Goal: Transaction & Acquisition: Purchase product/service

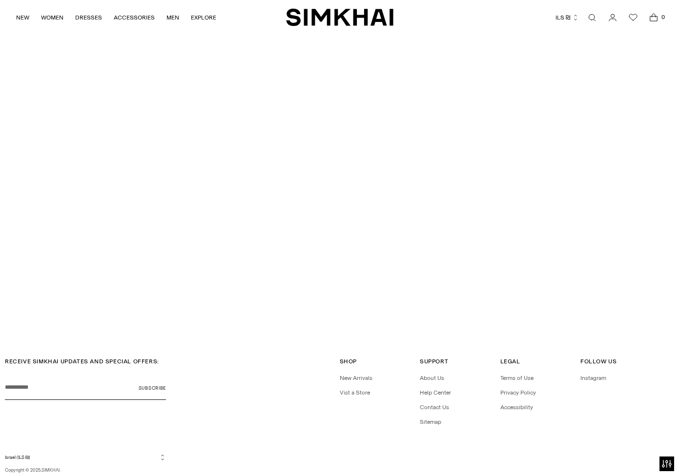
scroll to position [2372, 0]
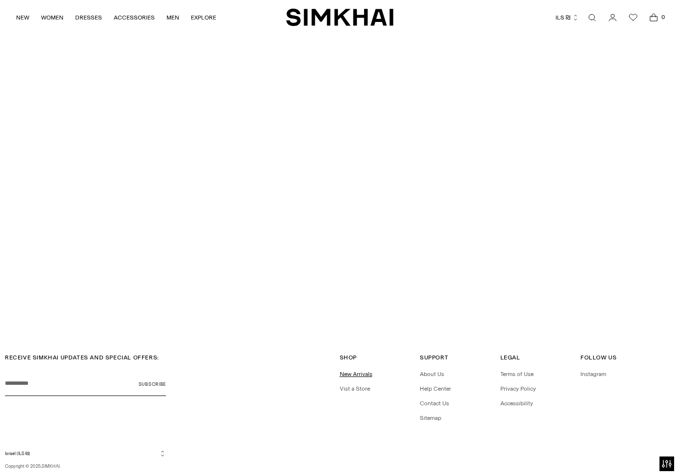
click at [359, 371] on link "New Arrivals" at bounding box center [356, 374] width 33 height 7
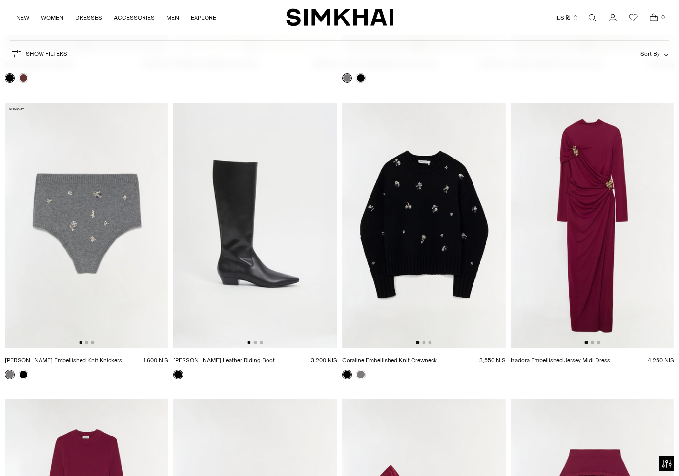
scroll to position [6876, 0]
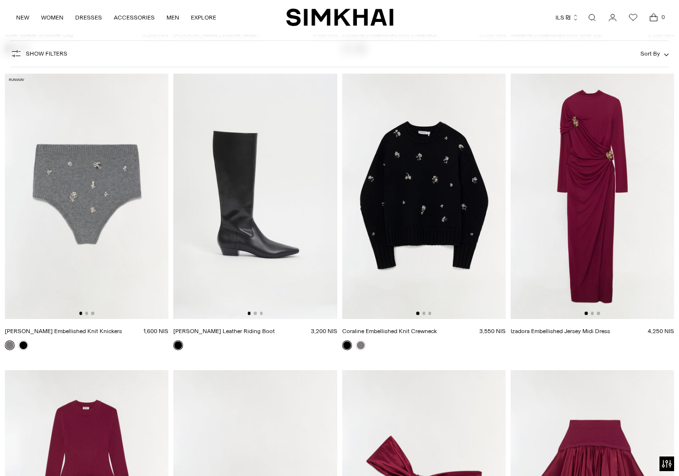
click at [594, 169] on img at bounding box center [593, 196] width 164 height 245
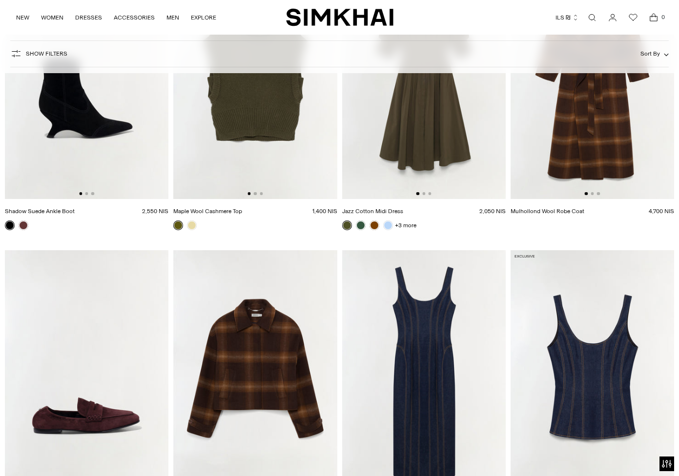
scroll to position [10094, 0]
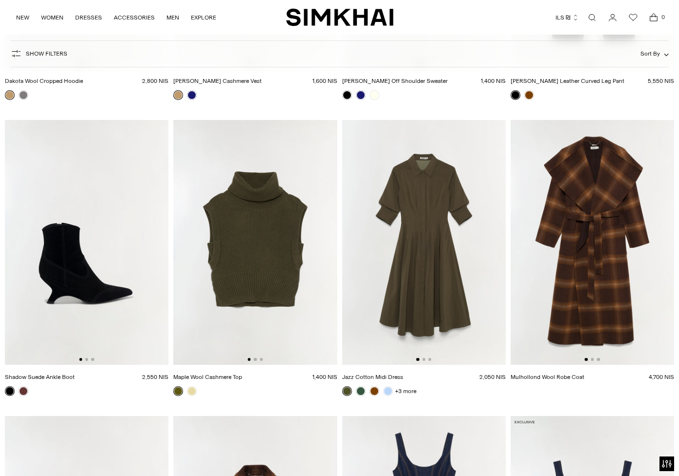
click at [602, 240] on img at bounding box center [593, 242] width 164 height 245
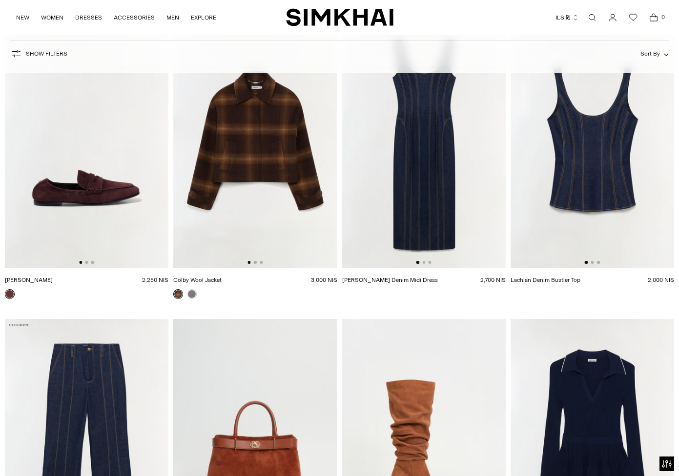
scroll to position [10668, 0]
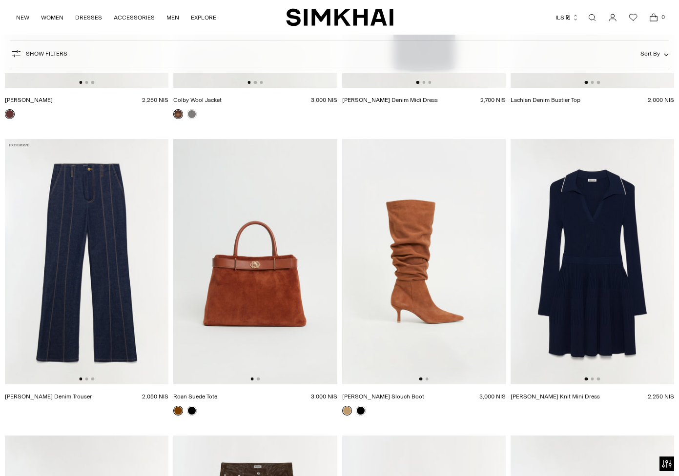
click at [262, 299] on img at bounding box center [255, 261] width 164 height 245
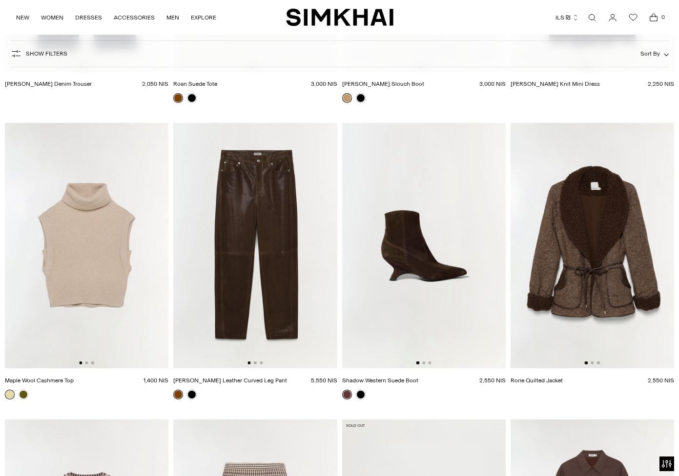
scroll to position [10983, 0]
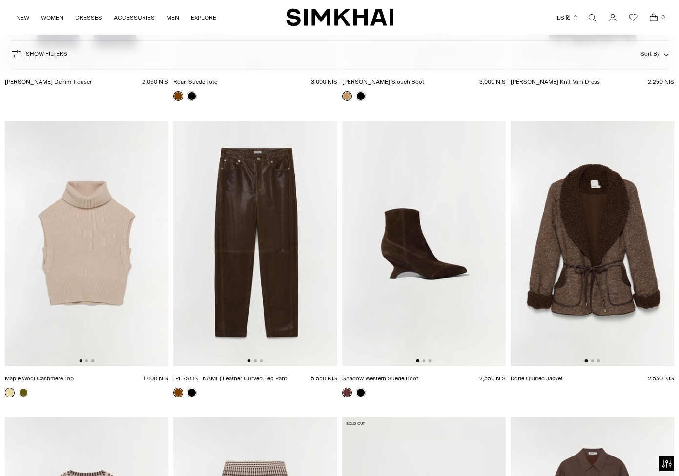
click at [601, 258] on img at bounding box center [593, 243] width 164 height 245
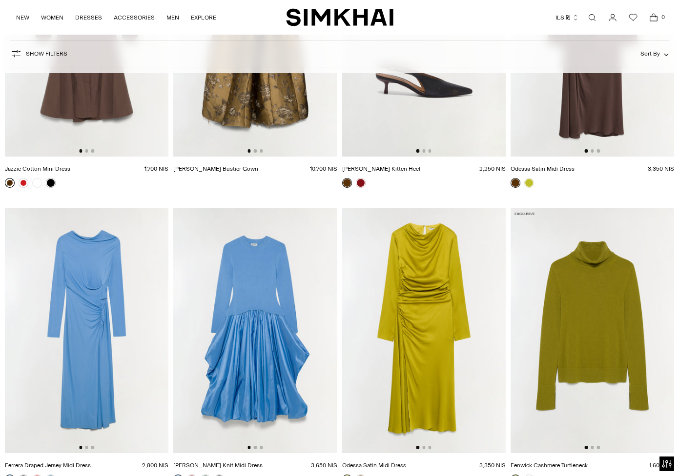
scroll to position [11910, 0]
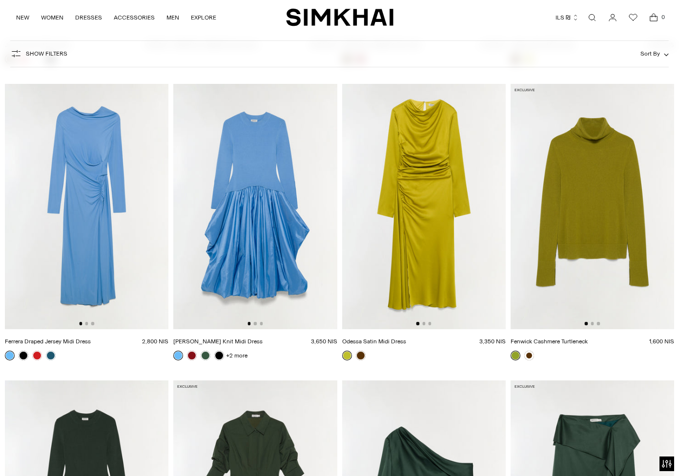
click at [255, 198] on img at bounding box center [255, 206] width 164 height 245
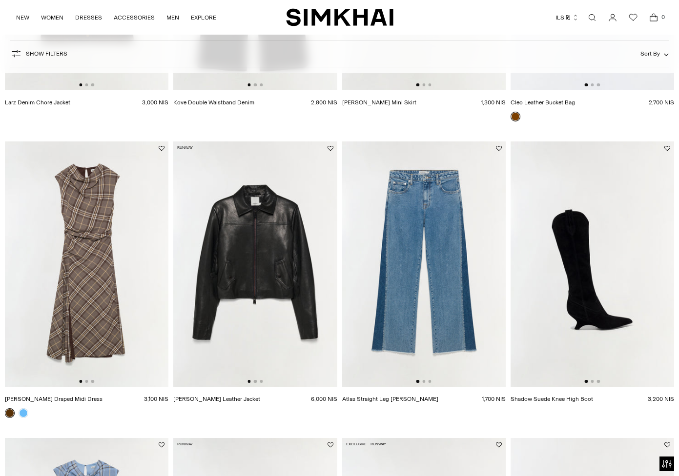
scroll to position [1283, 0]
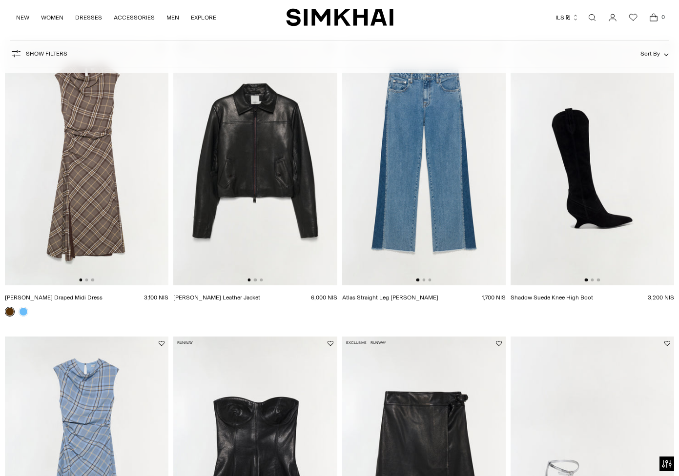
click at [258, 165] on img at bounding box center [255, 162] width 164 height 245
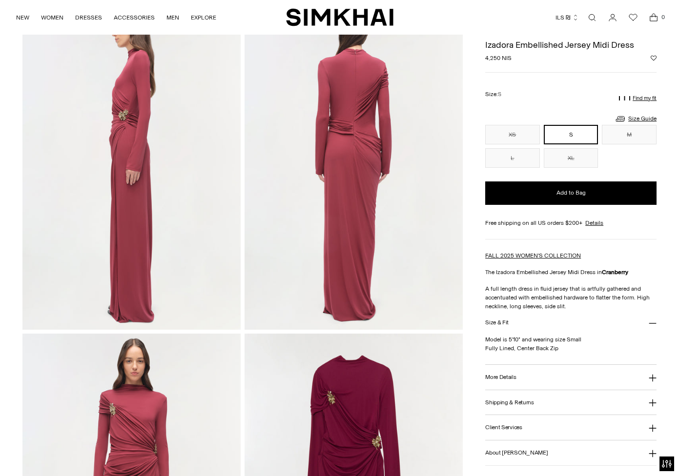
scroll to position [375, 0]
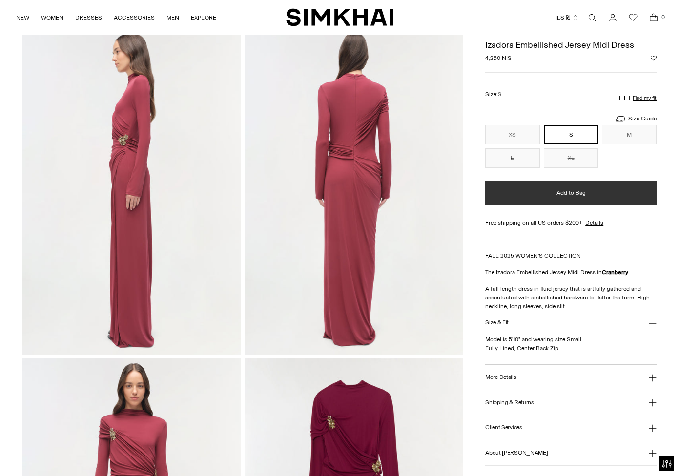
click at [554, 196] on button "Add to Bag" at bounding box center [570, 193] width 171 height 23
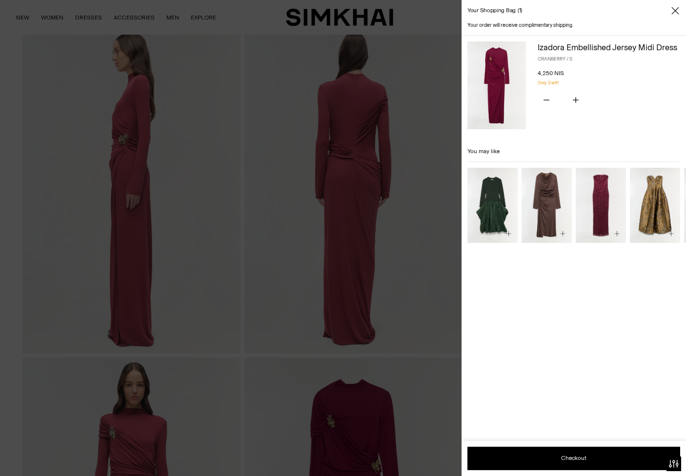
click at [23, 37] on div at bounding box center [343, 238] width 686 height 476
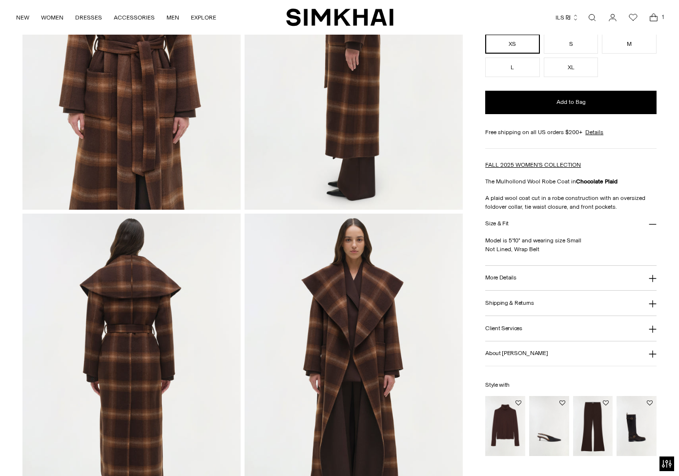
scroll to position [536, 0]
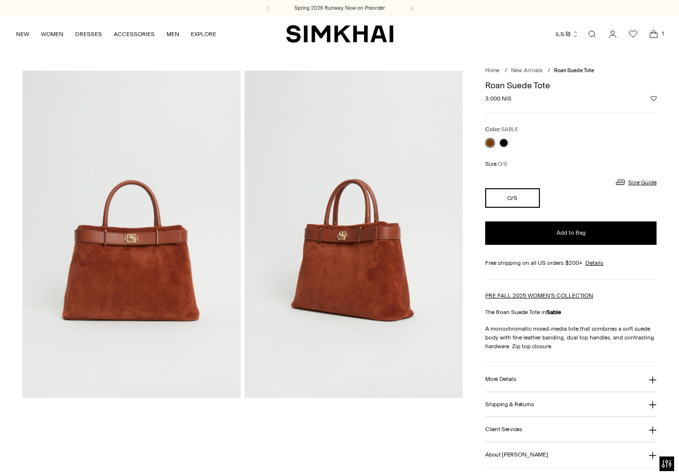
click at [125, 269] on img at bounding box center [131, 234] width 218 height 327
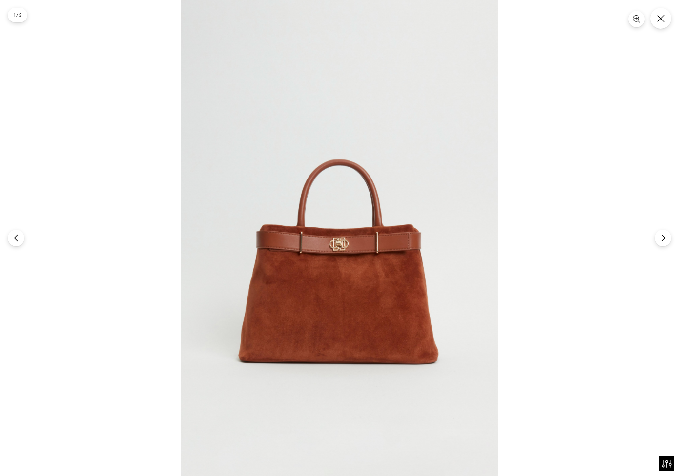
click at [338, 246] on img at bounding box center [340, 238] width 318 height 476
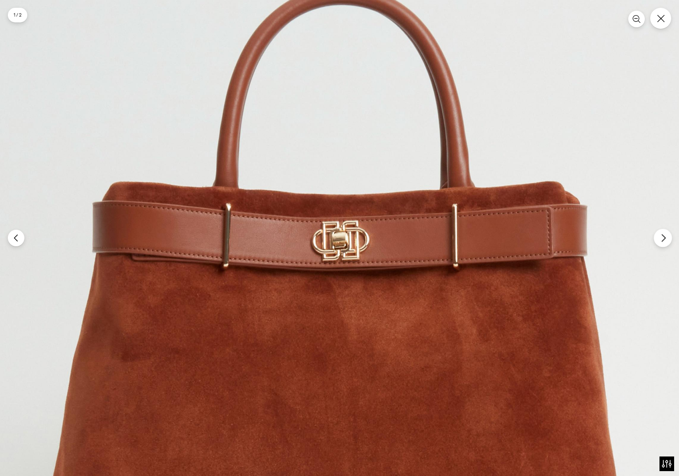
click at [666, 243] on button "Next" at bounding box center [663, 238] width 18 height 18
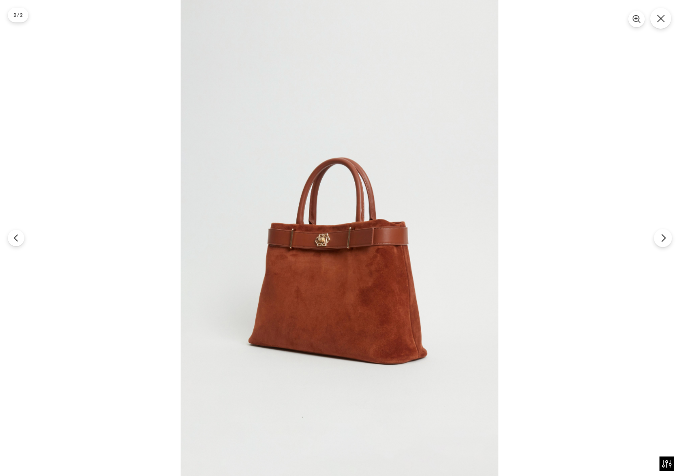
click at [666, 243] on button "Next" at bounding box center [663, 238] width 18 height 18
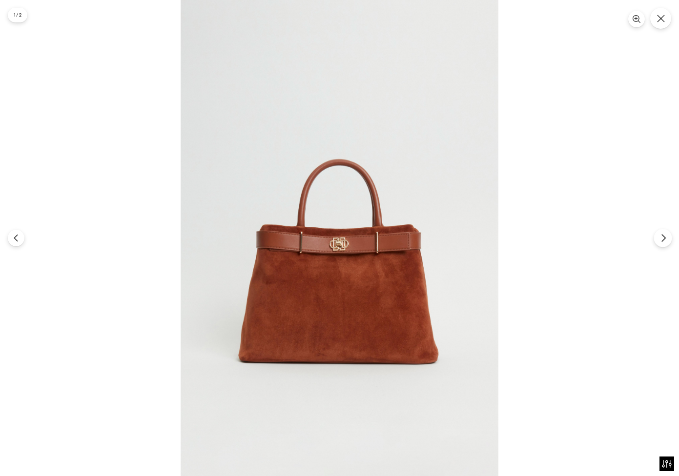
click at [666, 243] on button "Next" at bounding box center [663, 238] width 18 height 18
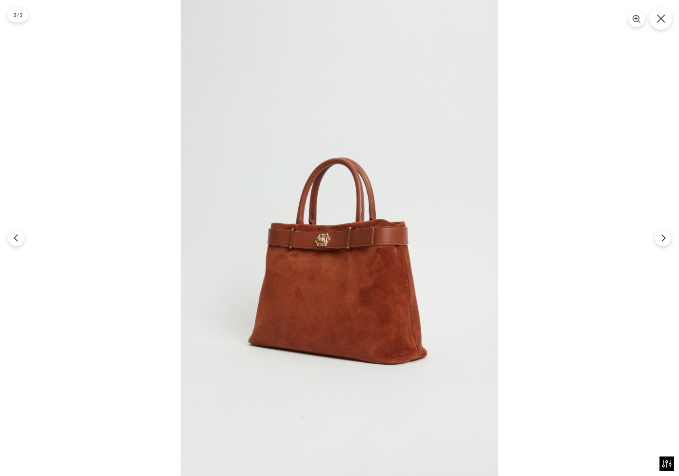
click at [661, 21] on icon "Close" at bounding box center [660, 18] width 9 height 9
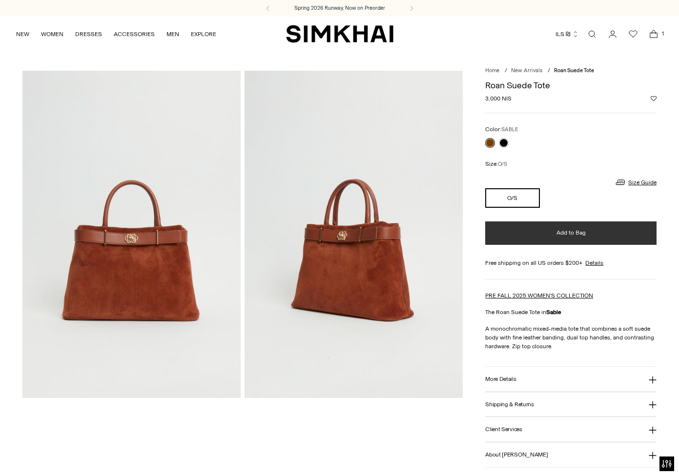
click at [581, 240] on button "Add to Bag" at bounding box center [570, 233] width 171 height 23
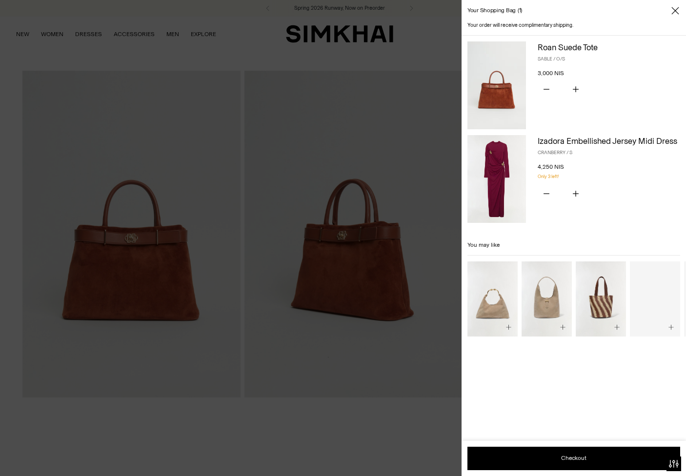
click at [112, 423] on div at bounding box center [343, 238] width 686 height 476
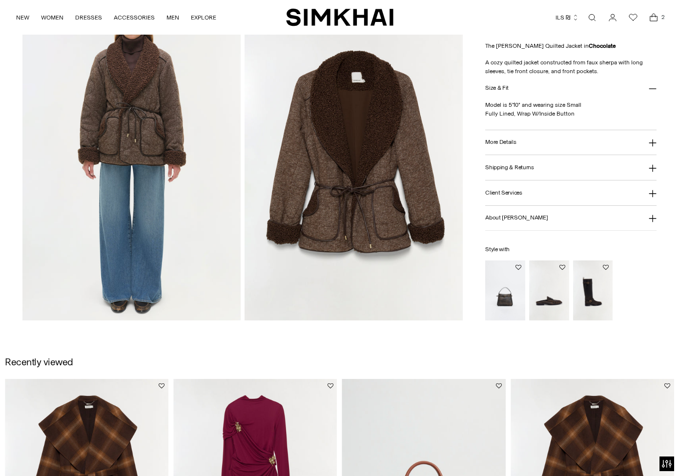
scroll to position [684, 0]
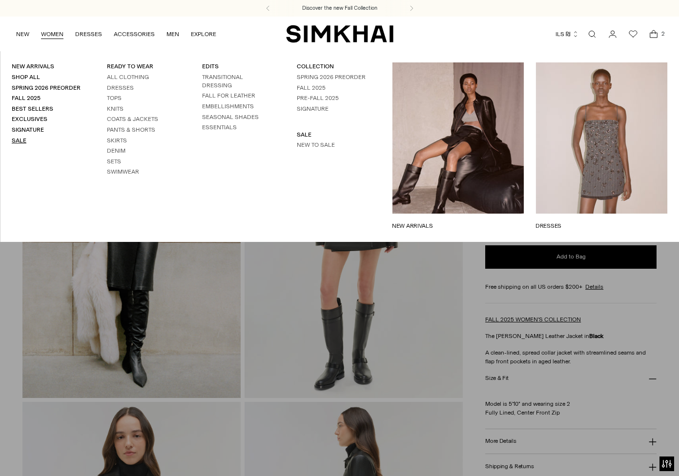
click at [20, 141] on link "Sale" at bounding box center [19, 140] width 15 height 7
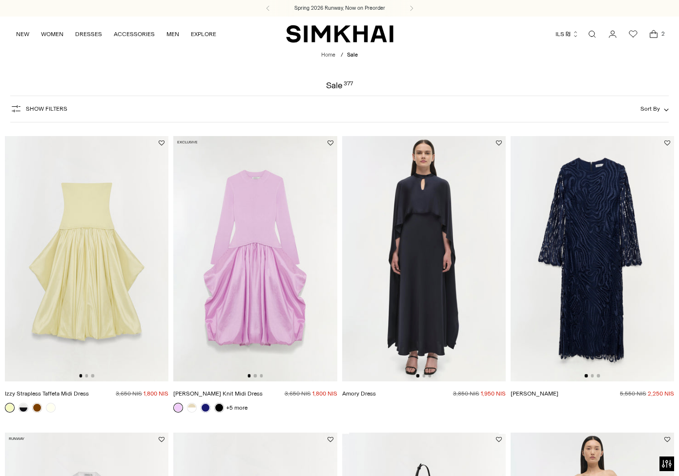
click at [593, 257] on img at bounding box center [593, 258] width 164 height 245
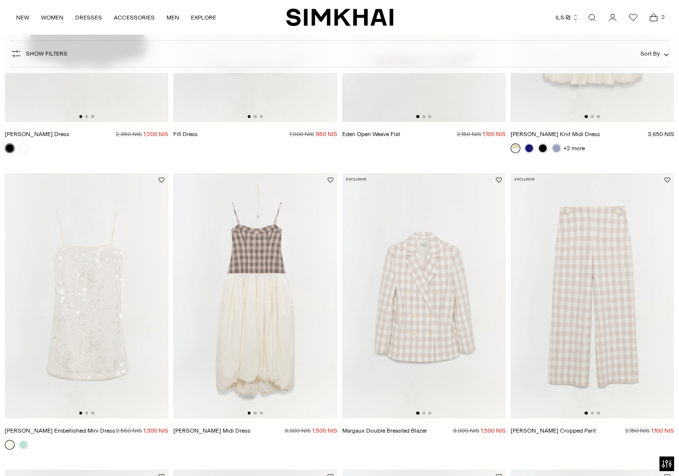
scroll to position [855, 0]
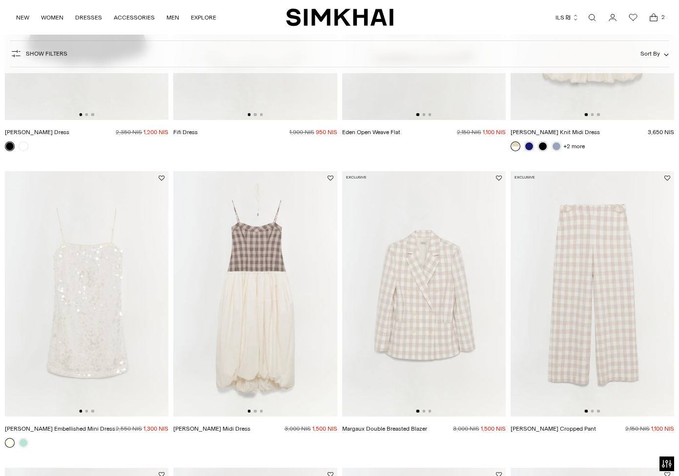
click at [445, 317] on img at bounding box center [424, 293] width 164 height 245
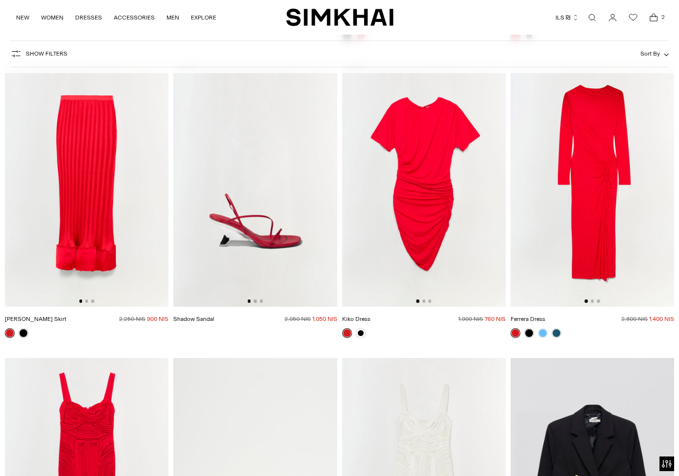
scroll to position [4765, 0]
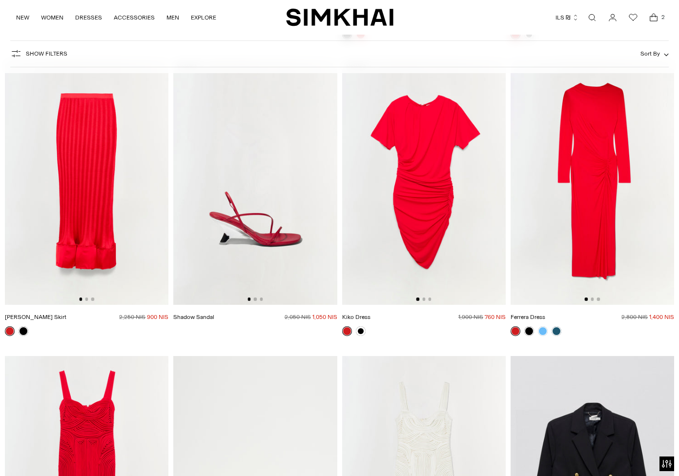
click at [602, 165] on img at bounding box center [593, 182] width 164 height 245
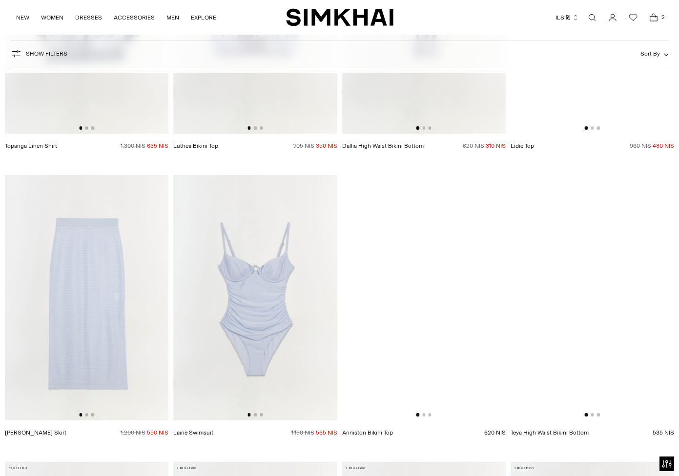
scroll to position [9354, 0]
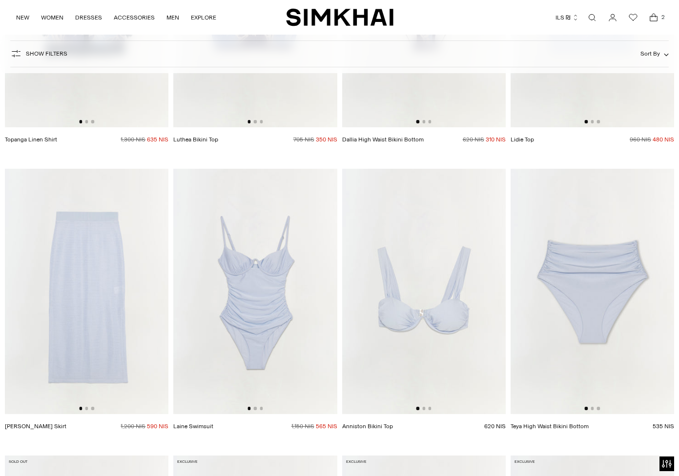
click at [91, 313] on img at bounding box center [87, 291] width 164 height 245
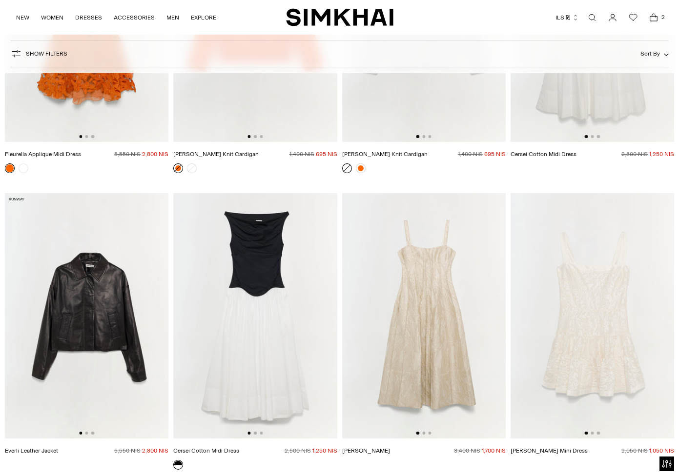
scroll to position [10587, 0]
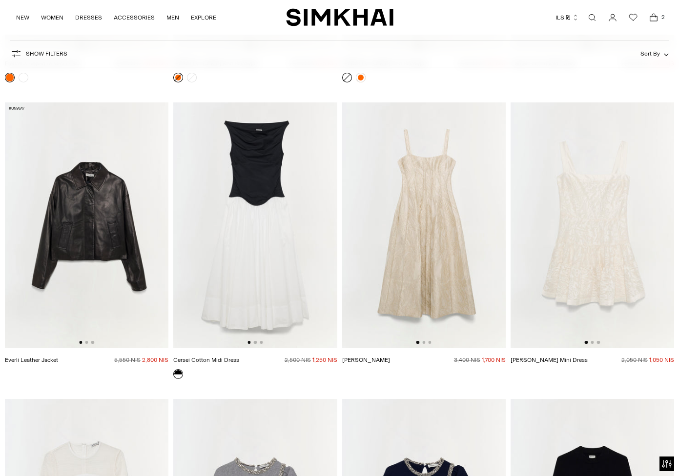
click at [87, 237] on img at bounding box center [87, 224] width 164 height 245
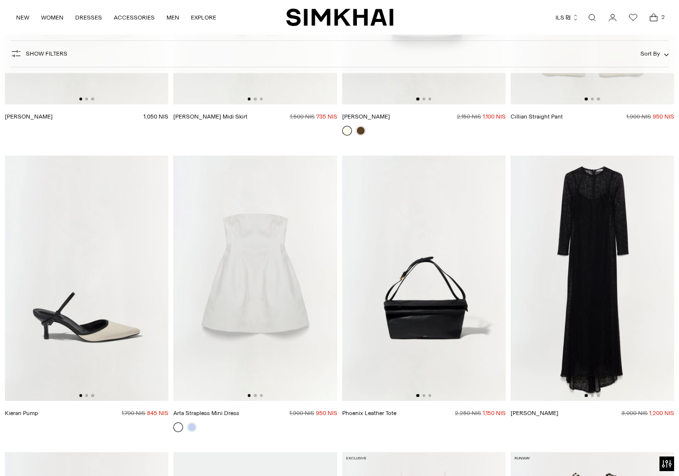
scroll to position [12922, 0]
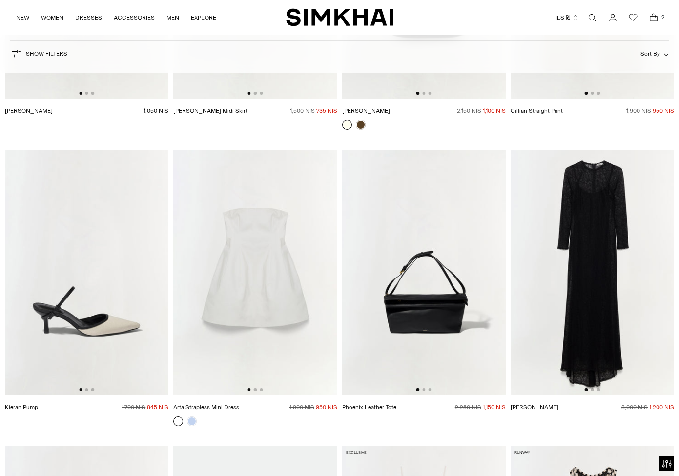
click at [591, 268] on img at bounding box center [593, 272] width 164 height 245
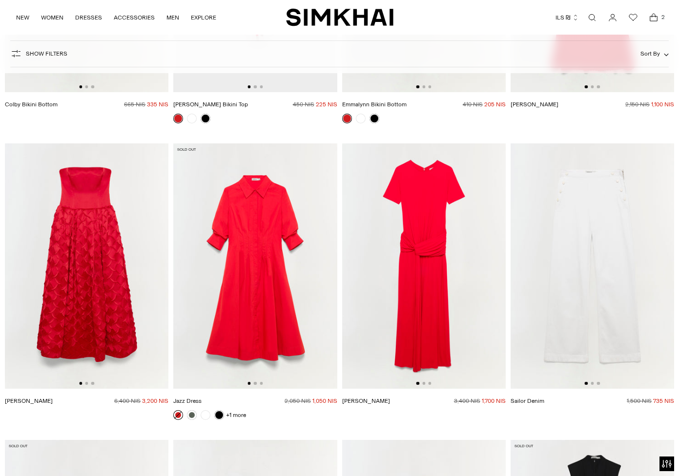
scroll to position [17368, 0]
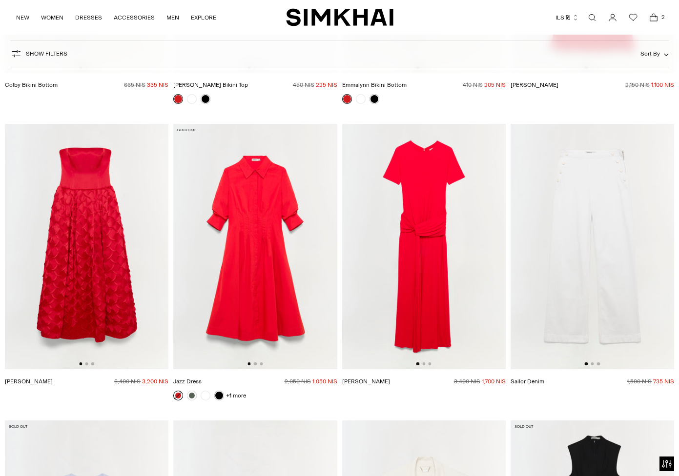
click at [433, 286] on img at bounding box center [424, 246] width 164 height 245
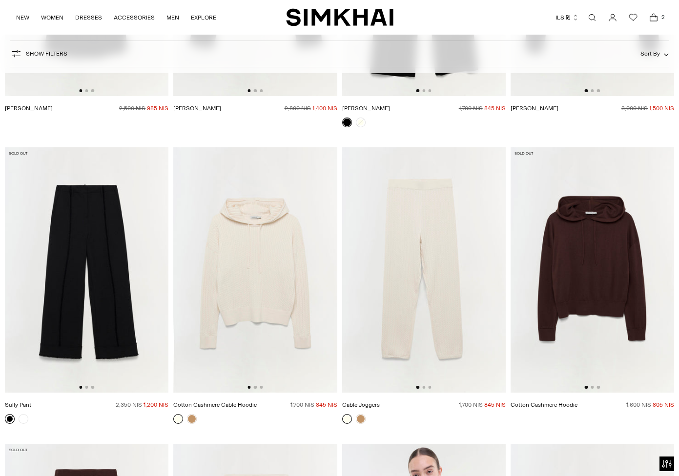
scroll to position [18264, 0]
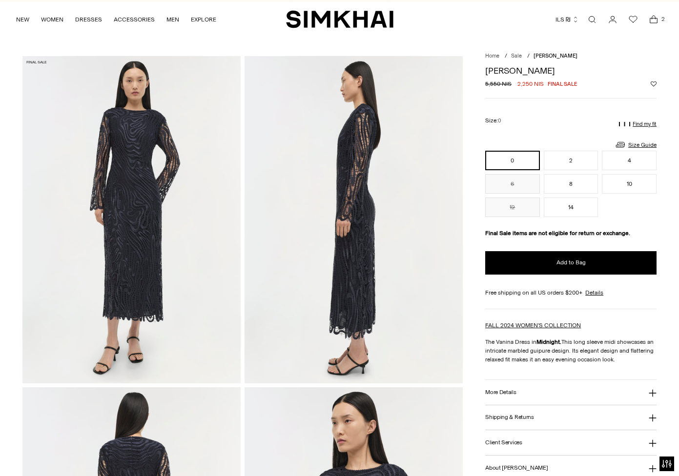
scroll to position [11, 0]
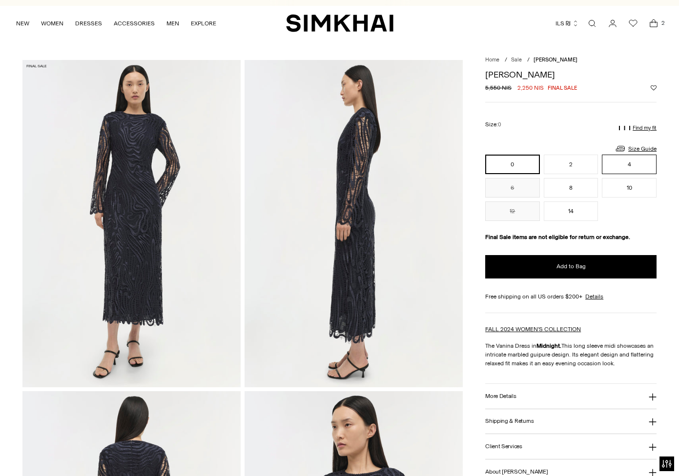
click at [629, 166] on button "4" at bounding box center [629, 165] width 55 height 20
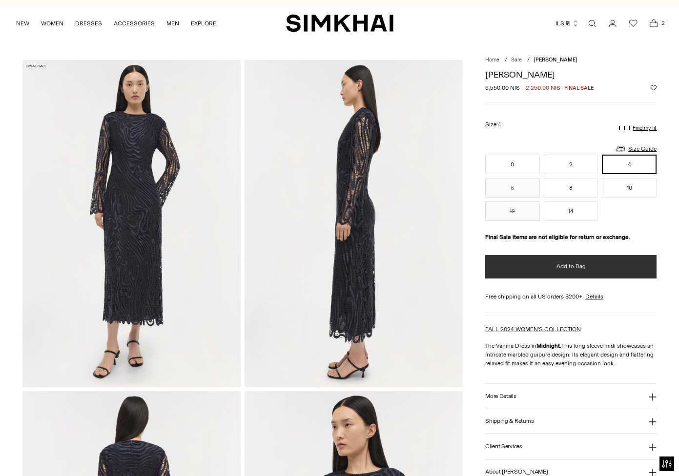
click at [551, 267] on button "Add to Bag" at bounding box center [570, 266] width 171 height 23
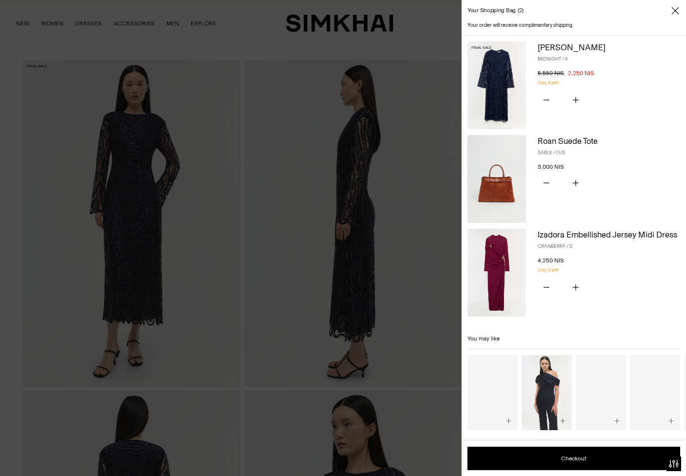
click at [16, 6] on div at bounding box center [343, 238] width 686 height 476
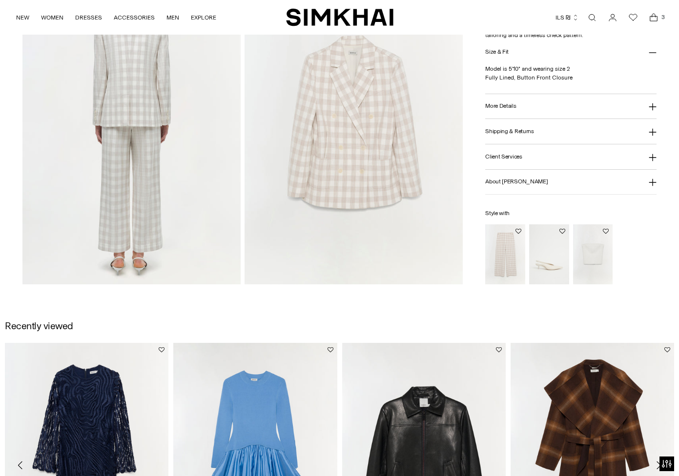
scroll to position [781, 0]
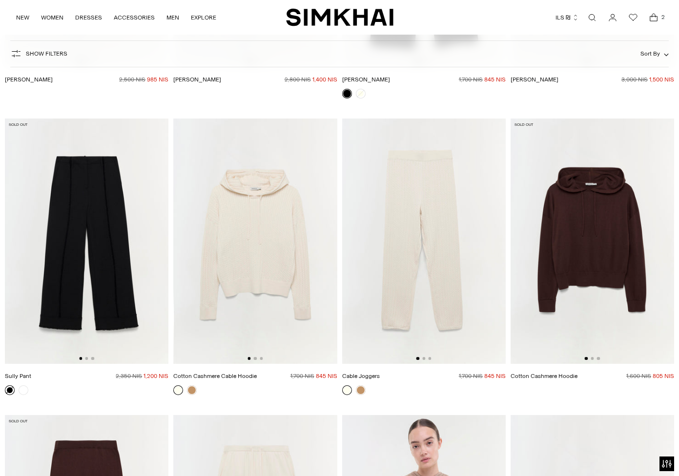
click at [272, 269] on img at bounding box center [255, 241] width 164 height 245
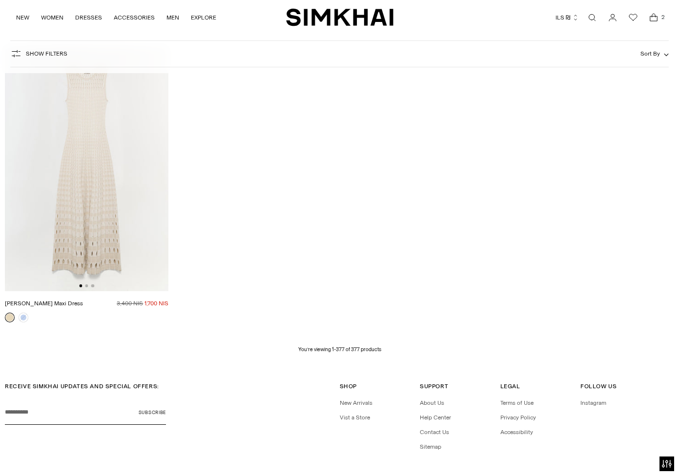
scroll to position [27750, 0]
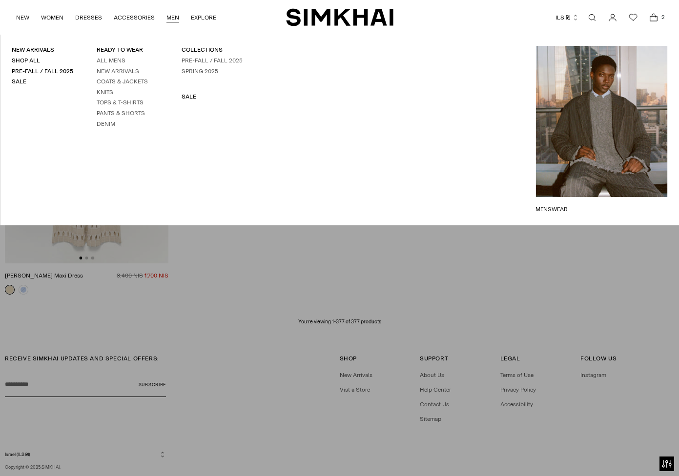
click at [173, 18] on link "MEN" at bounding box center [172, 17] width 13 height 21
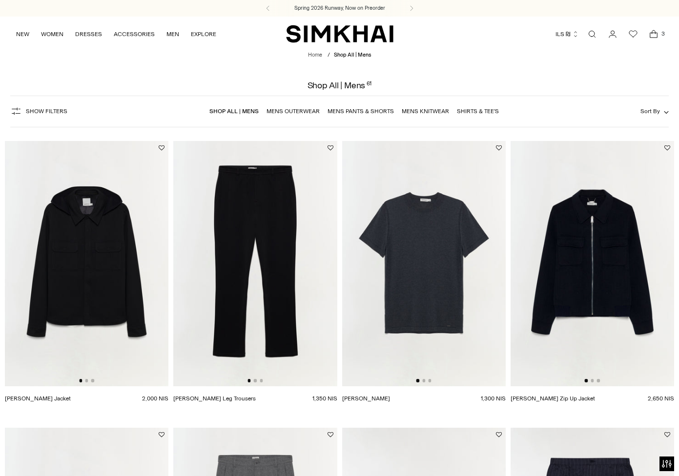
click at [95, 272] on img at bounding box center [87, 263] width 164 height 245
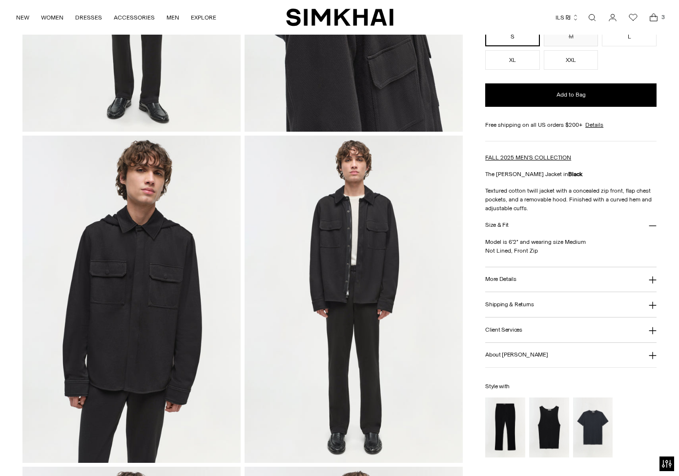
scroll to position [287, 0]
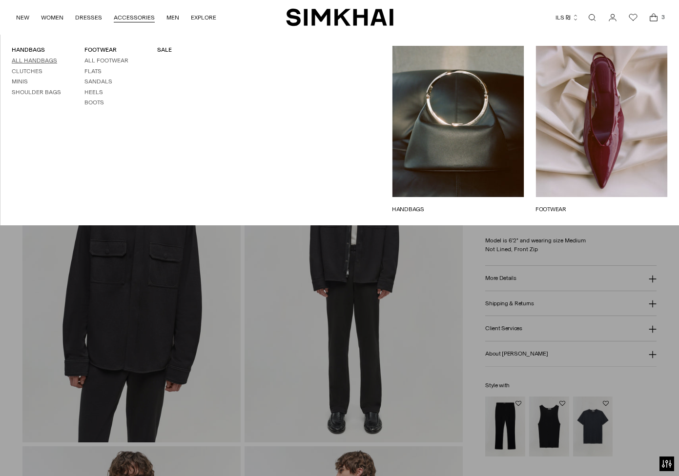
click at [40, 61] on link "All Handbags" at bounding box center [34, 60] width 45 height 7
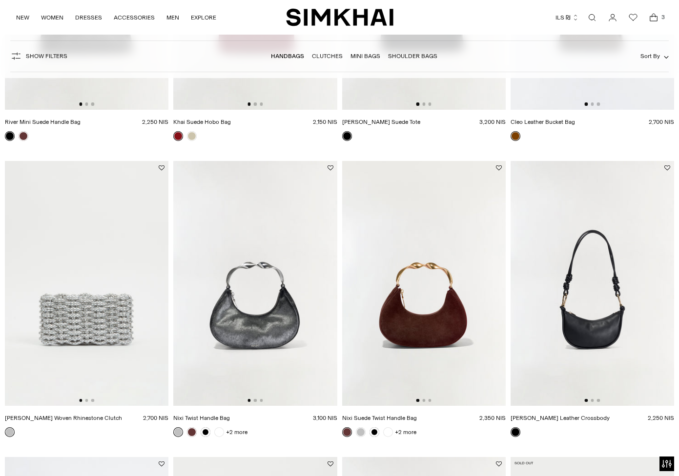
scroll to position [582, 0]
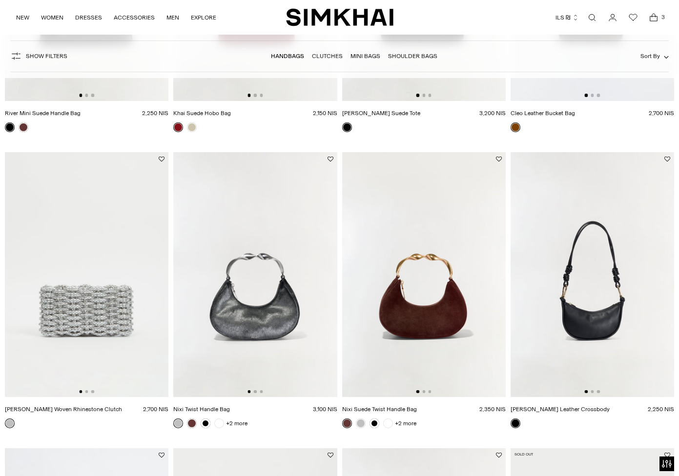
click at [586, 333] on img at bounding box center [593, 274] width 164 height 245
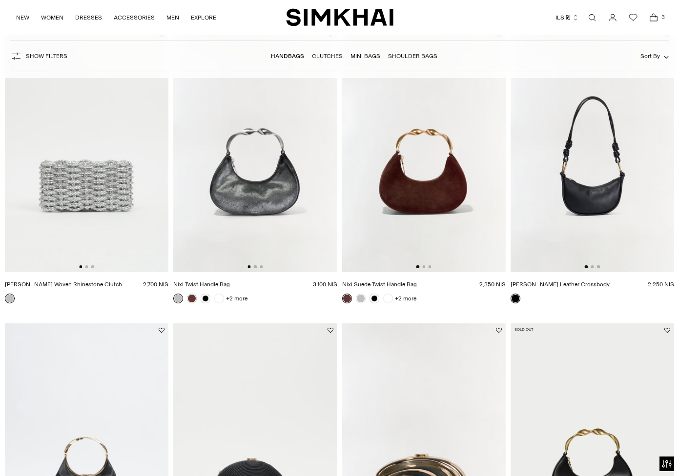
scroll to position [703, 0]
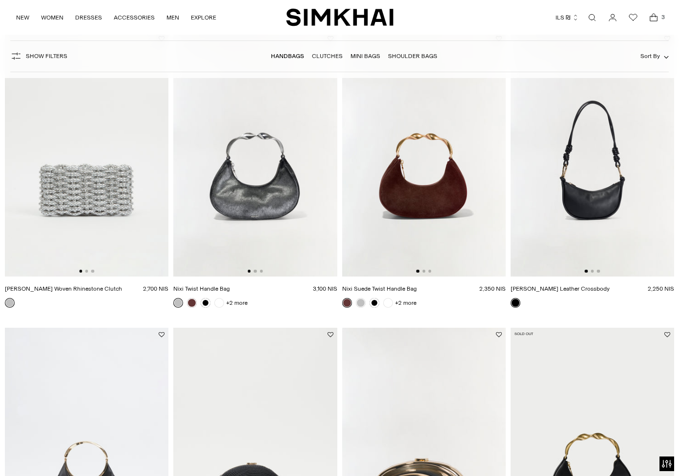
click at [289, 183] on img at bounding box center [255, 154] width 164 height 245
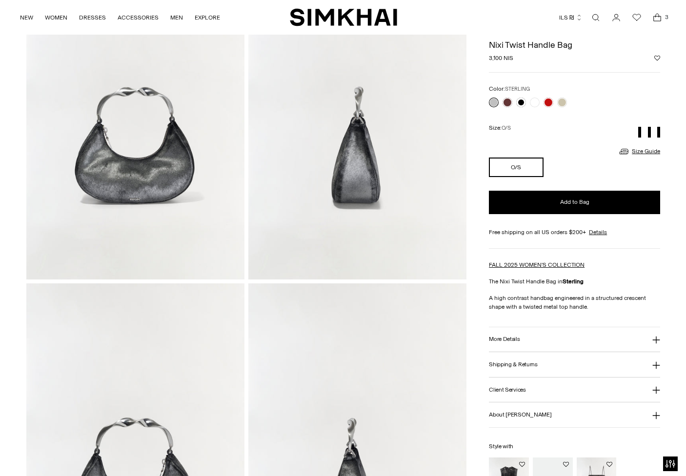
scroll to position [109, 0]
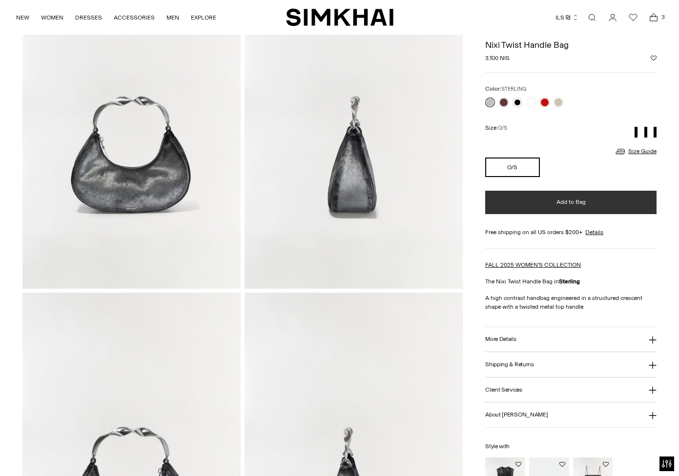
click at [558, 202] on span "Add to Bag" at bounding box center [570, 202] width 29 height 8
